Goal: Task Accomplishment & Management: Manage account settings

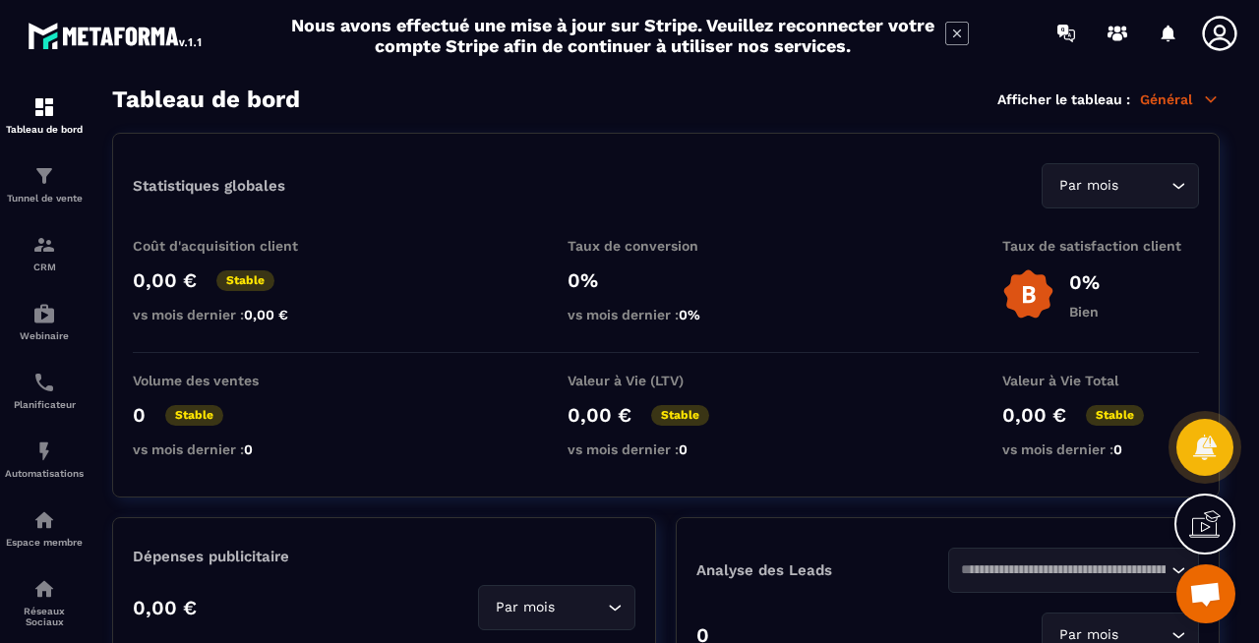
click at [1226, 38] on icon at bounding box center [1219, 33] width 34 height 34
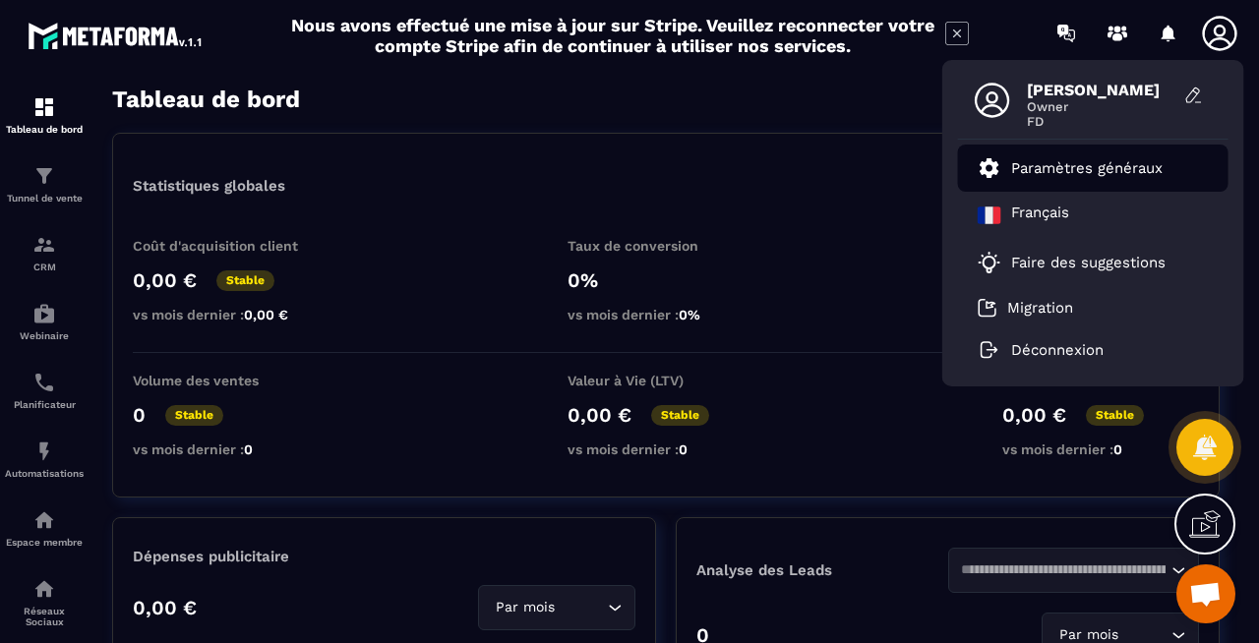
click at [1098, 166] on p "Paramètres généraux" at bounding box center [1086, 168] width 151 height 18
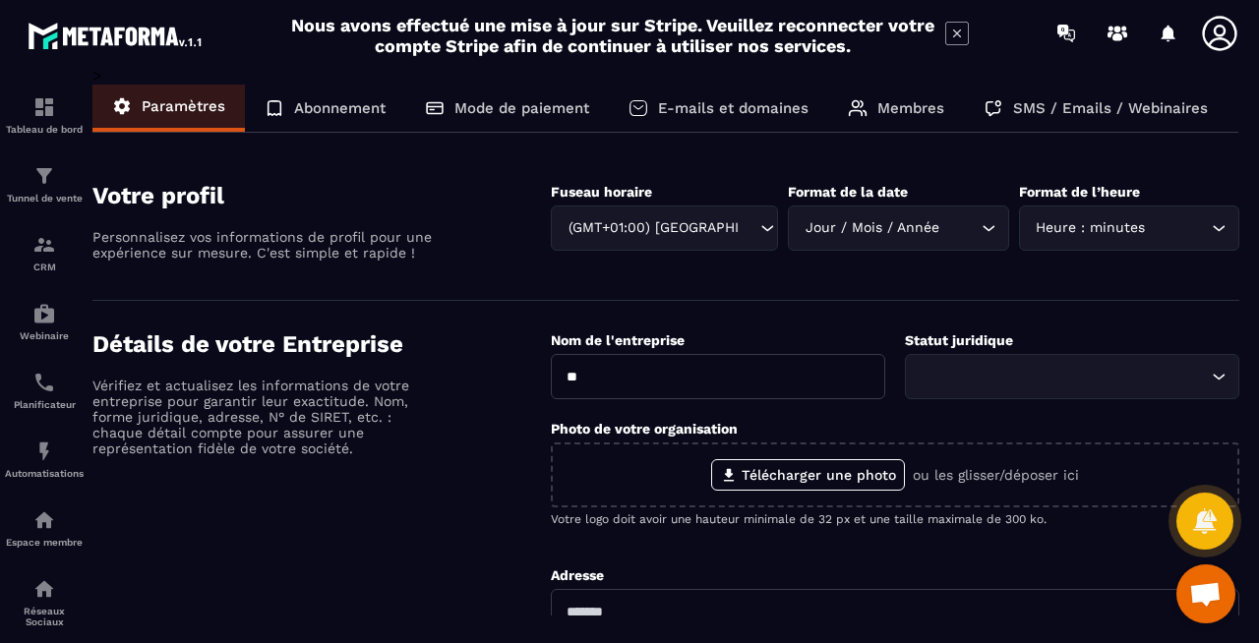
click at [350, 105] on p "Abonnement" at bounding box center [339, 108] width 91 height 18
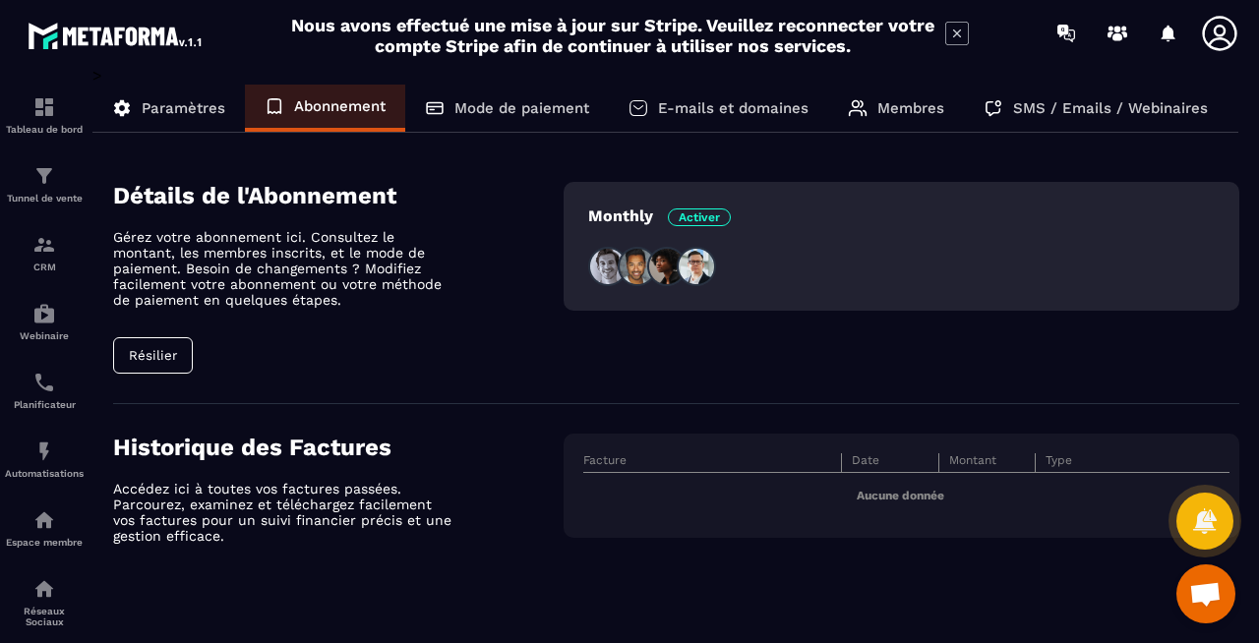
click at [163, 361] on button "Résilier" at bounding box center [153, 355] width 80 height 36
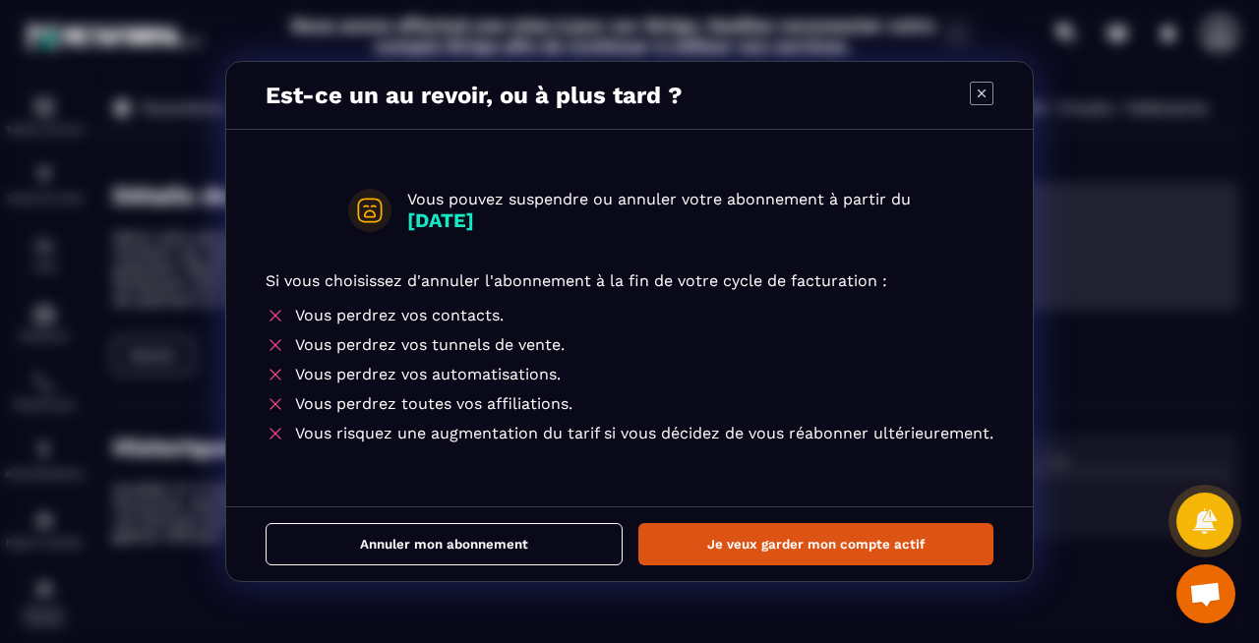
click at [980, 92] on icon "Modal window" at bounding box center [982, 94] width 24 height 24
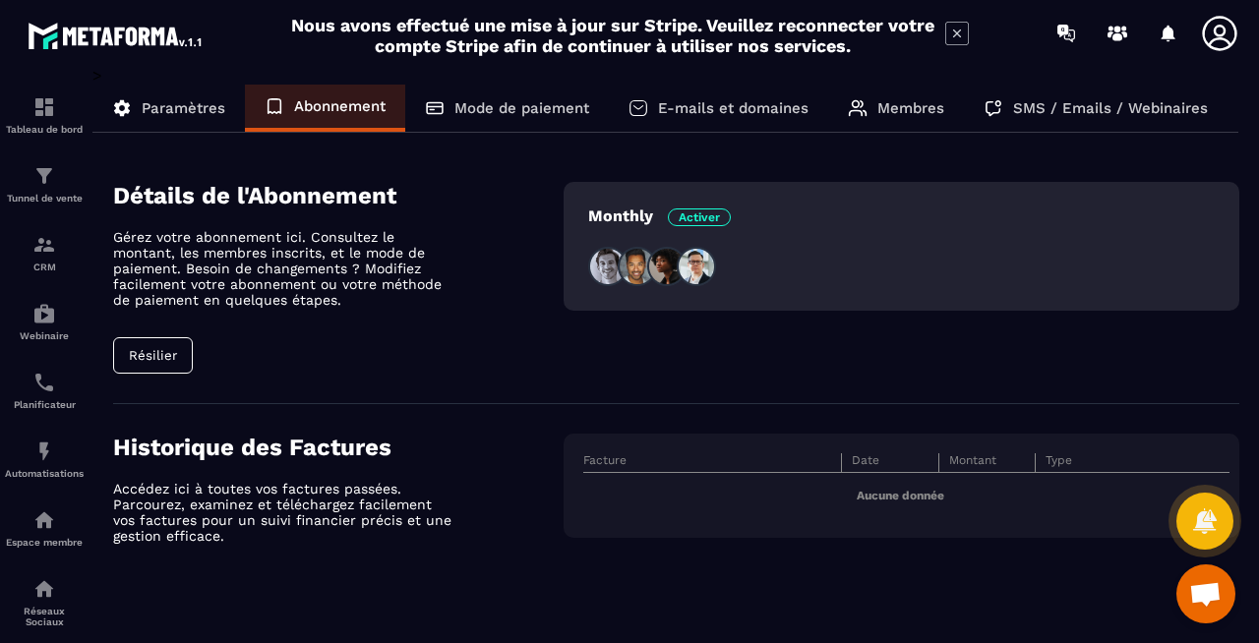
click at [1219, 605] on span "Ouvrir le chat" at bounding box center [1205, 596] width 32 height 28
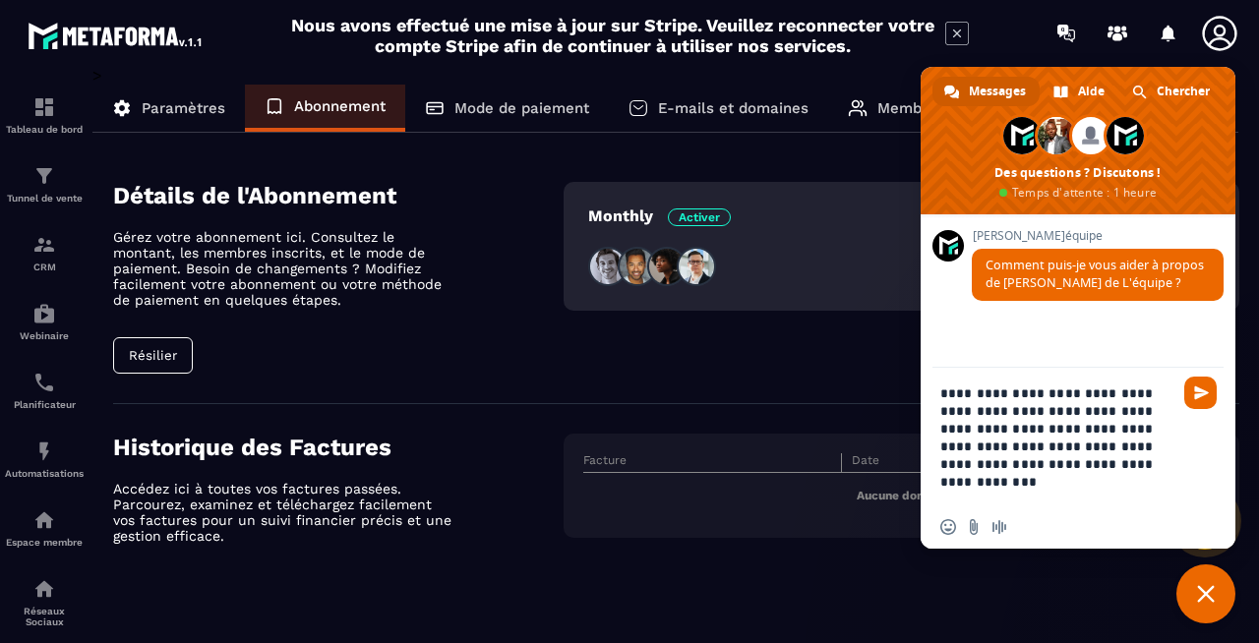
click at [961, 412] on textarea "**********" at bounding box center [1058, 437] width 236 height 138
type textarea "**********"
click at [1205, 389] on span "Envoyer" at bounding box center [1201, 393] width 15 height 15
click at [1198, 398] on span "Envoyer" at bounding box center [1201, 393] width 15 height 15
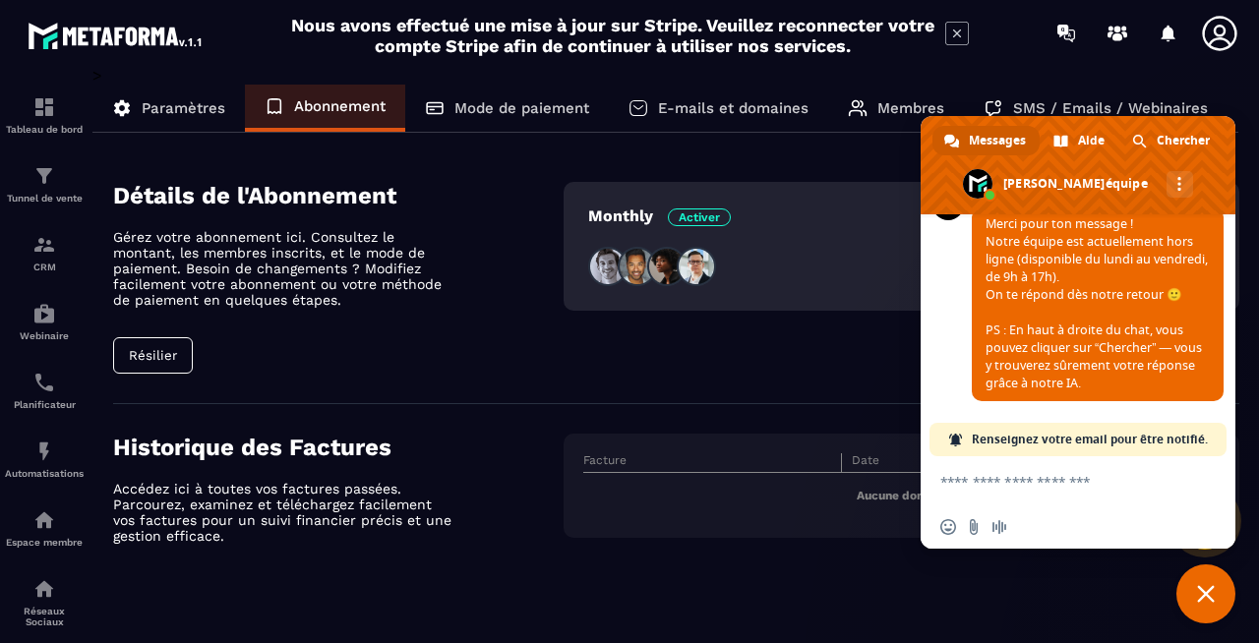
scroll to position [417, 0]
click at [1168, 137] on span "Chercher" at bounding box center [1183, 141] width 53 height 30
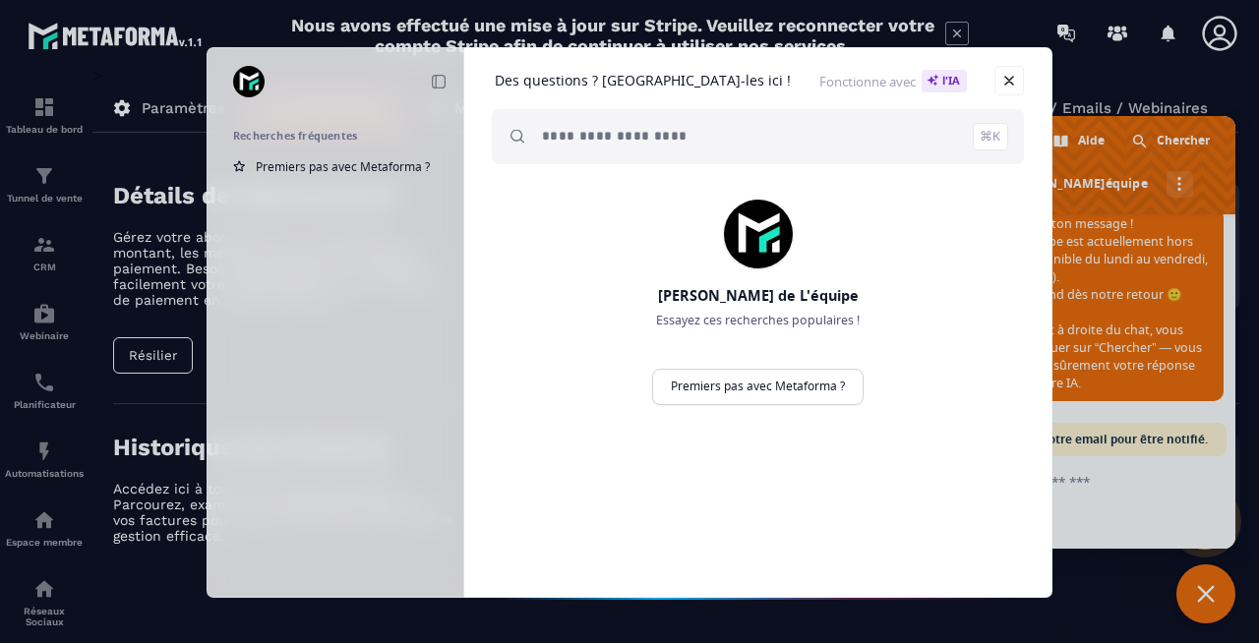
click at [922, 81] on span "l'IA" at bounding box center [944, 81] width 45 height 23
click at [652, 150] on input "search" at bounding box center [775, 136] width 466 height 55
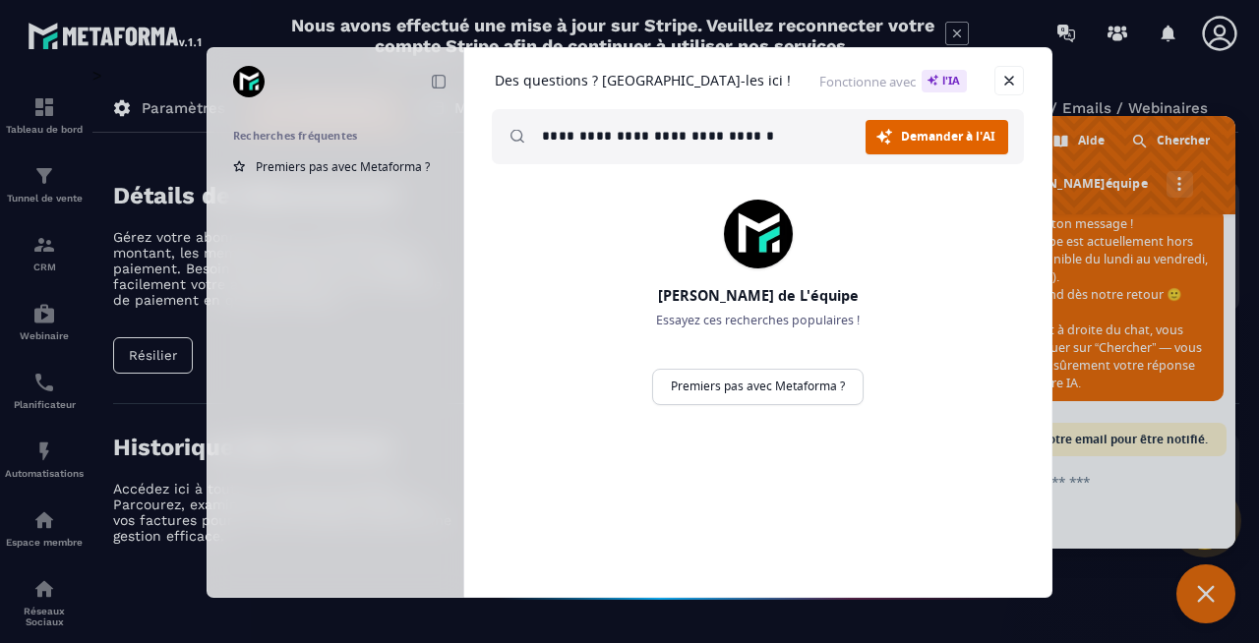
type input "**********"
click at [912, 134] on span "Demander à l'AI" at bounding box center [948, 137] width 94 height 12
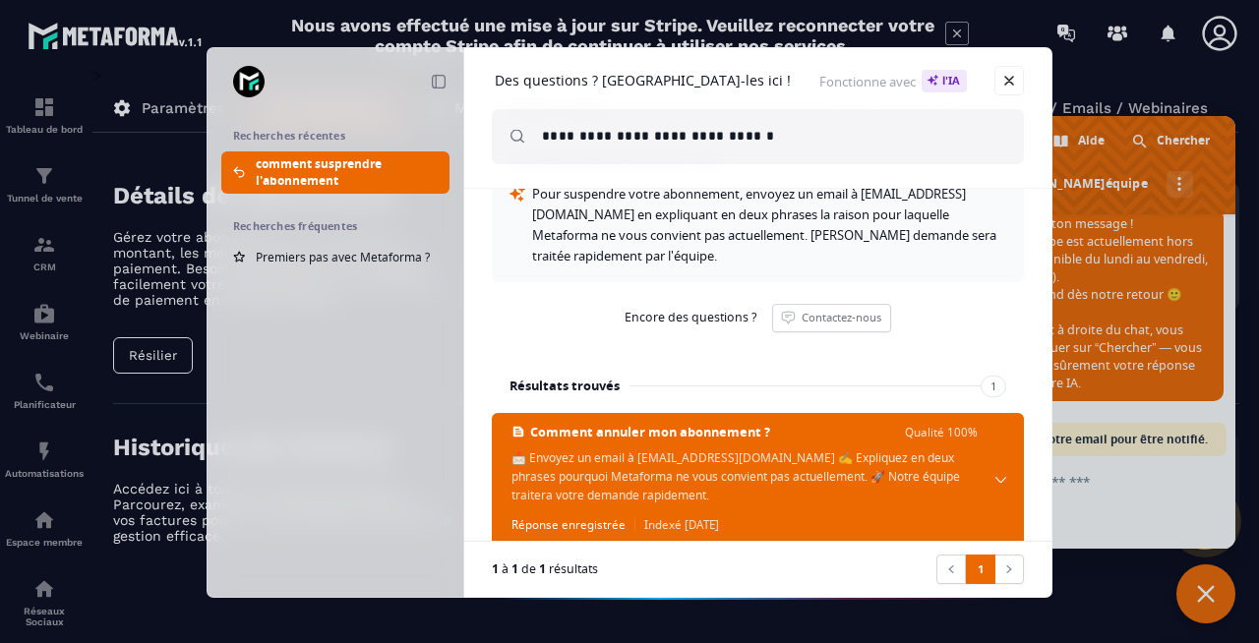
scroll to position [94, 0]
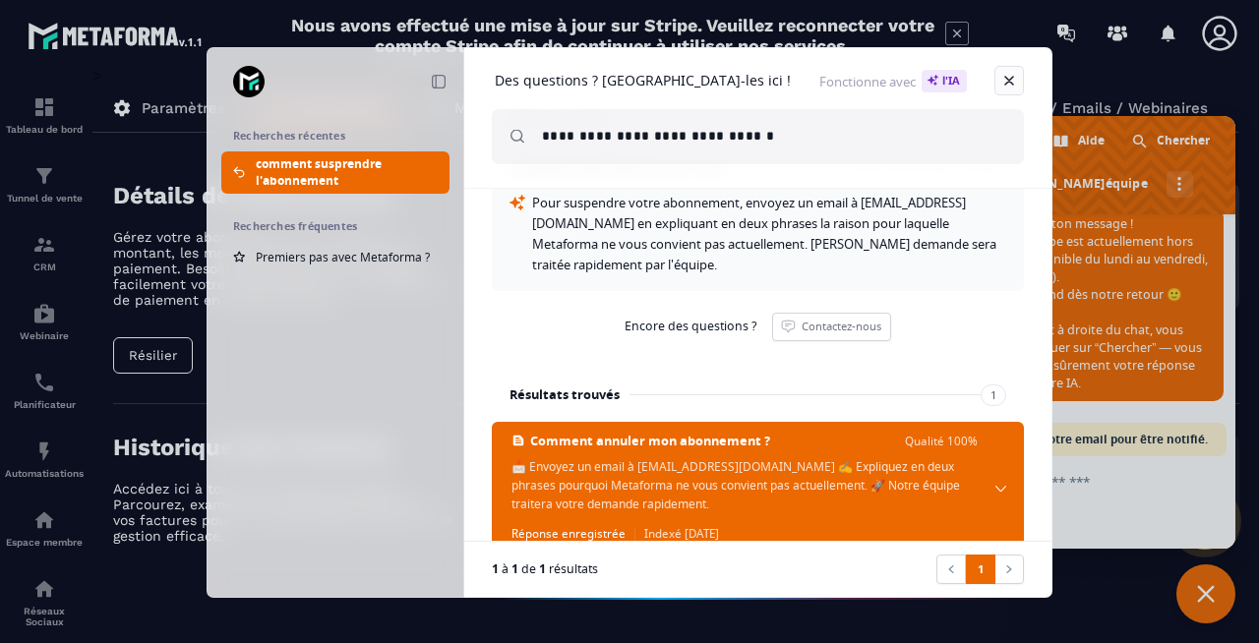
click at [1000, 82] on link at bounding box center [1009, 81] width 30 height 30
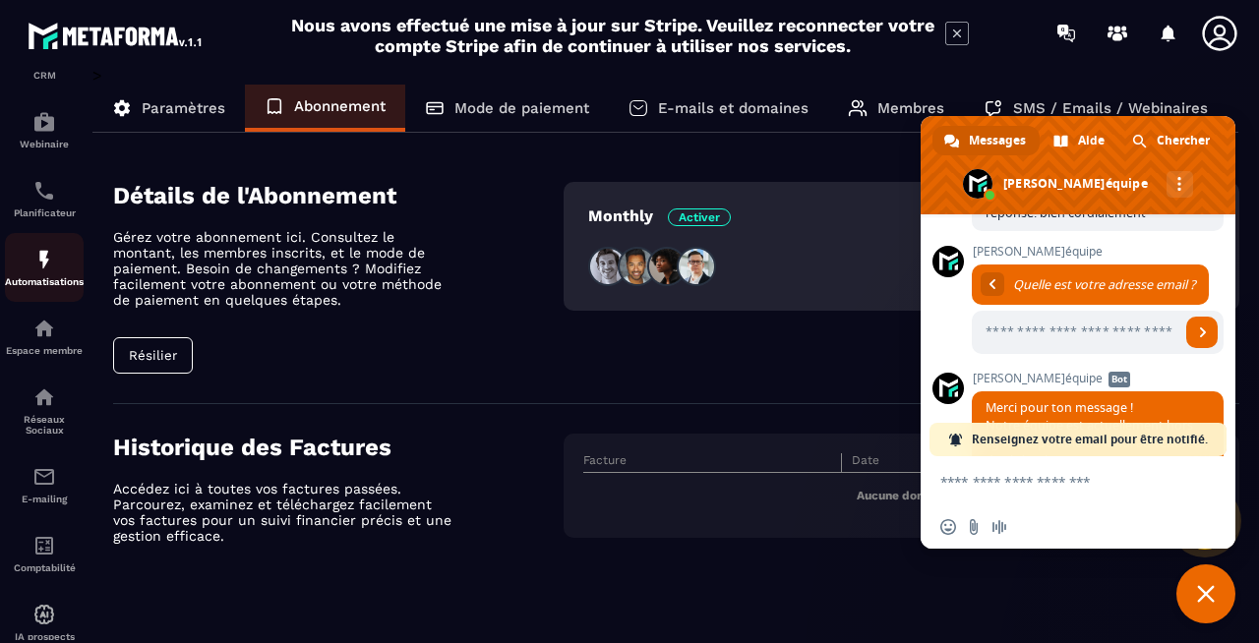
scroll to position [250, 0]
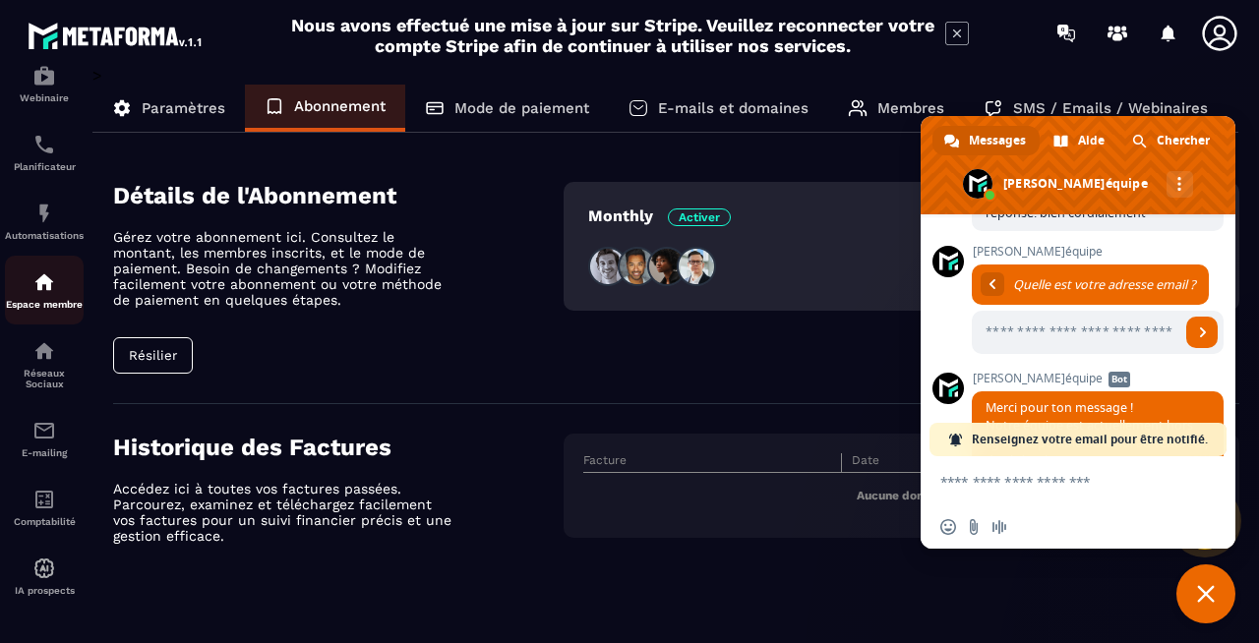
click at [34, 299] on p "Espace membre" at bounding box center [44, 304] width 79 height 11
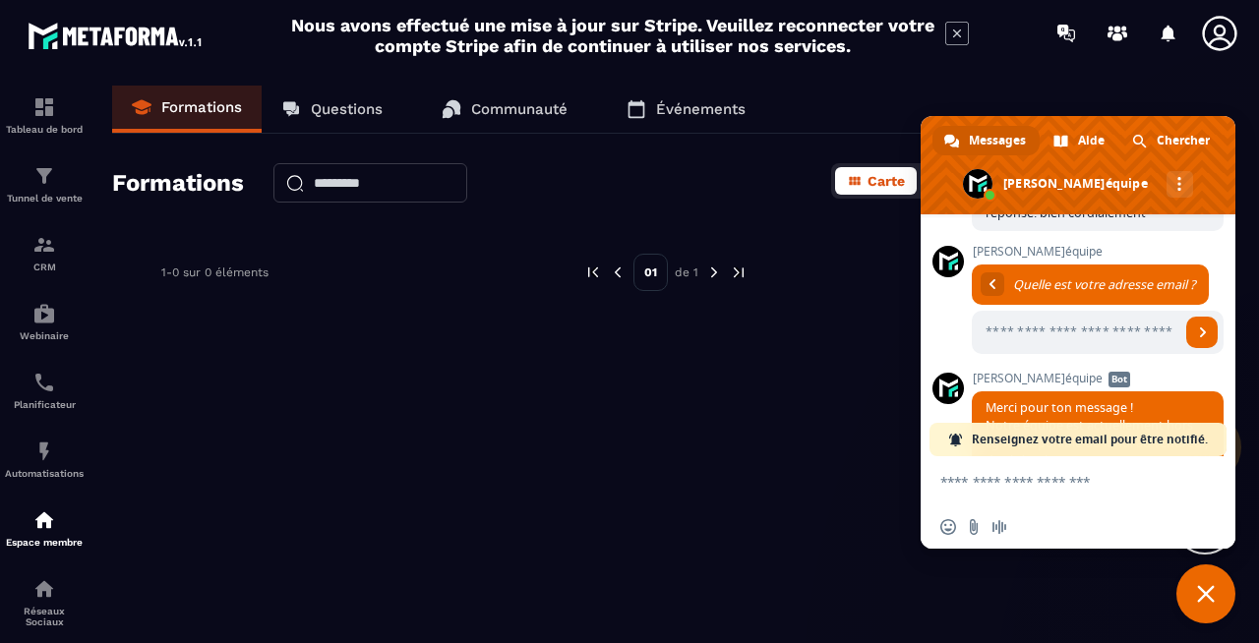
click at [355, 107] on p "Questions" at bounding box center [347, 109] width 72 height 18
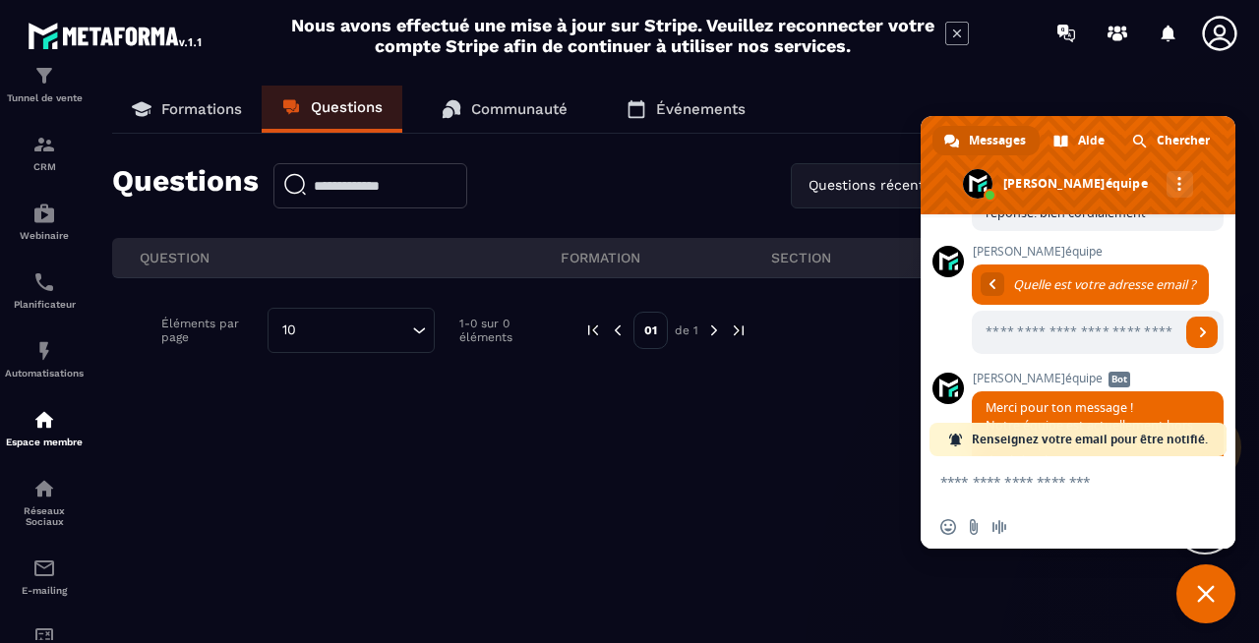
scroll to position [110, 0]
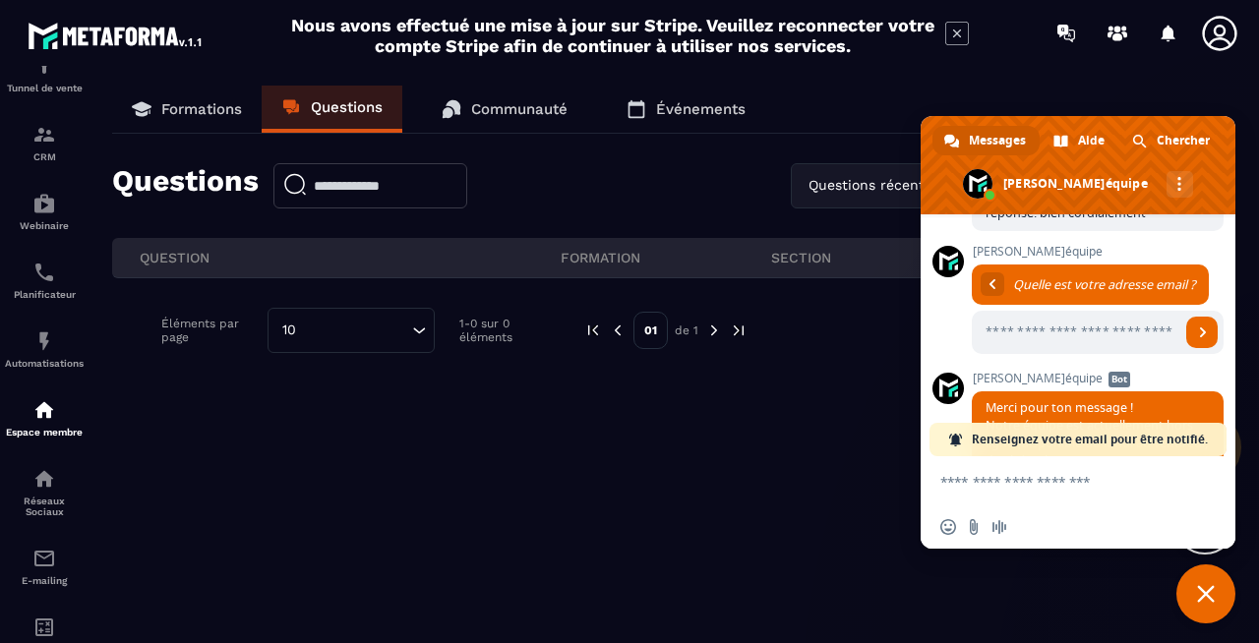
click at [715, 569] on div "Formations Questions Communauté Événements Questions Questions récentes Loading…" at bounding box center [665, 361] width 1147 height 550
click at [1212, 23] on icon at bounding box center [1219, 33] width 39 height 39
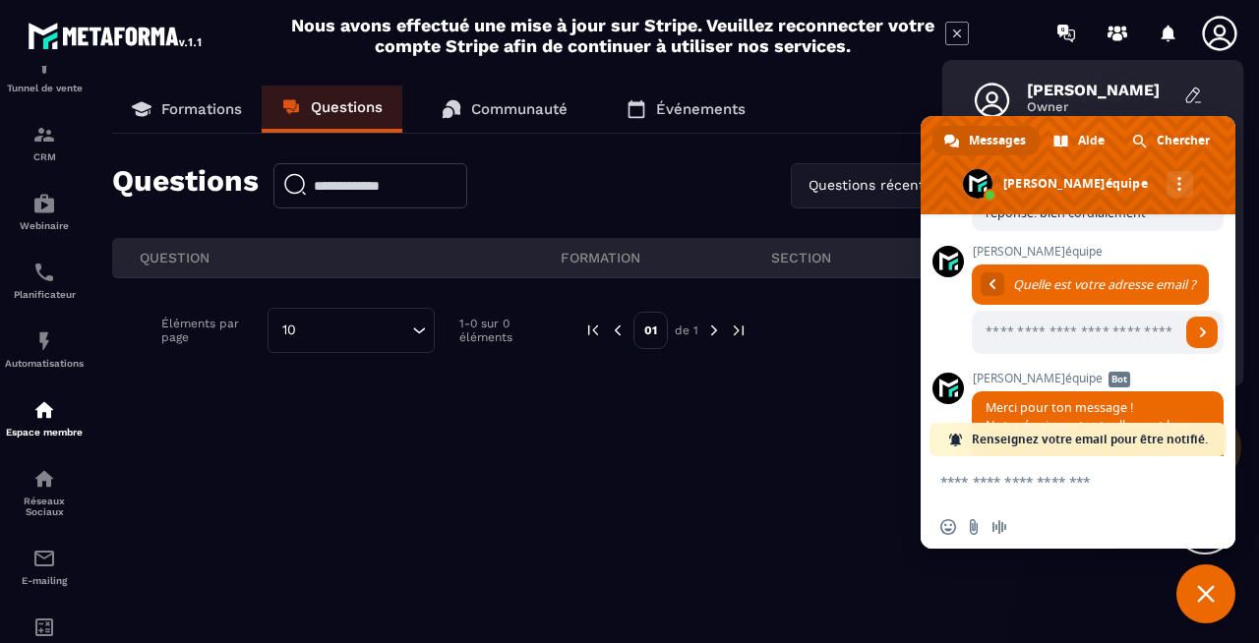
click at [1206, 600] on span "Fermer le chat" at bounding box center [1206, 594] width 18 height 18
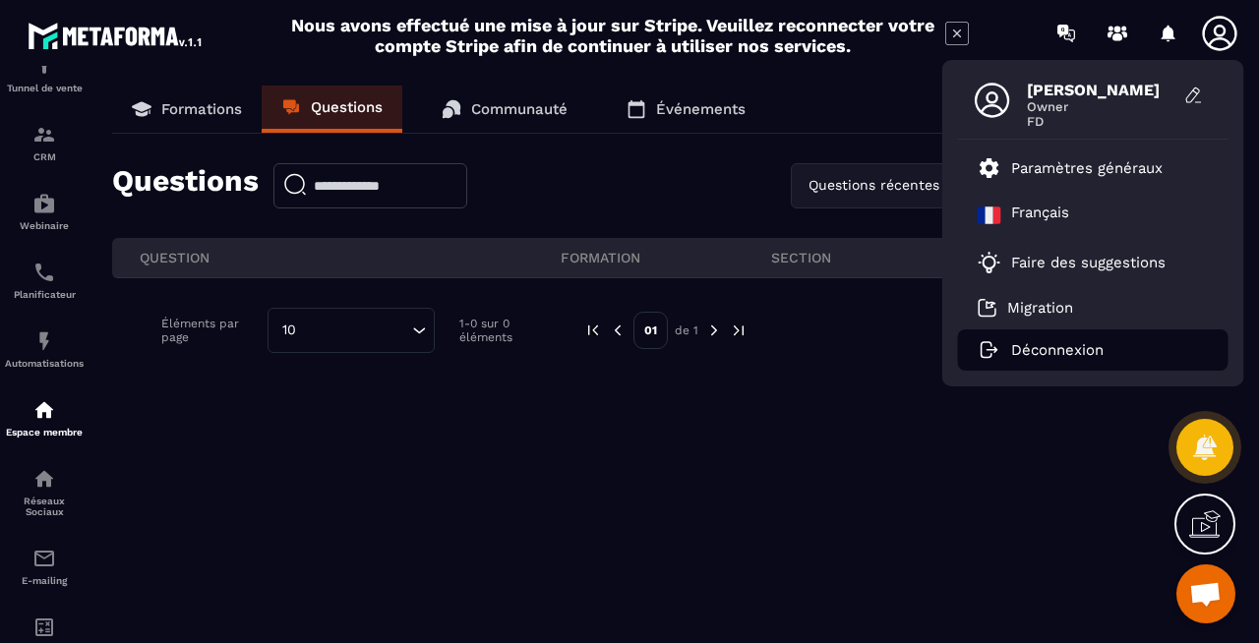
click at [1058, 346] on p "Déconnexion" at bounding box center [1057, 350] width 92 height 18
